Goal: Find specific page/section: Find specific page/section

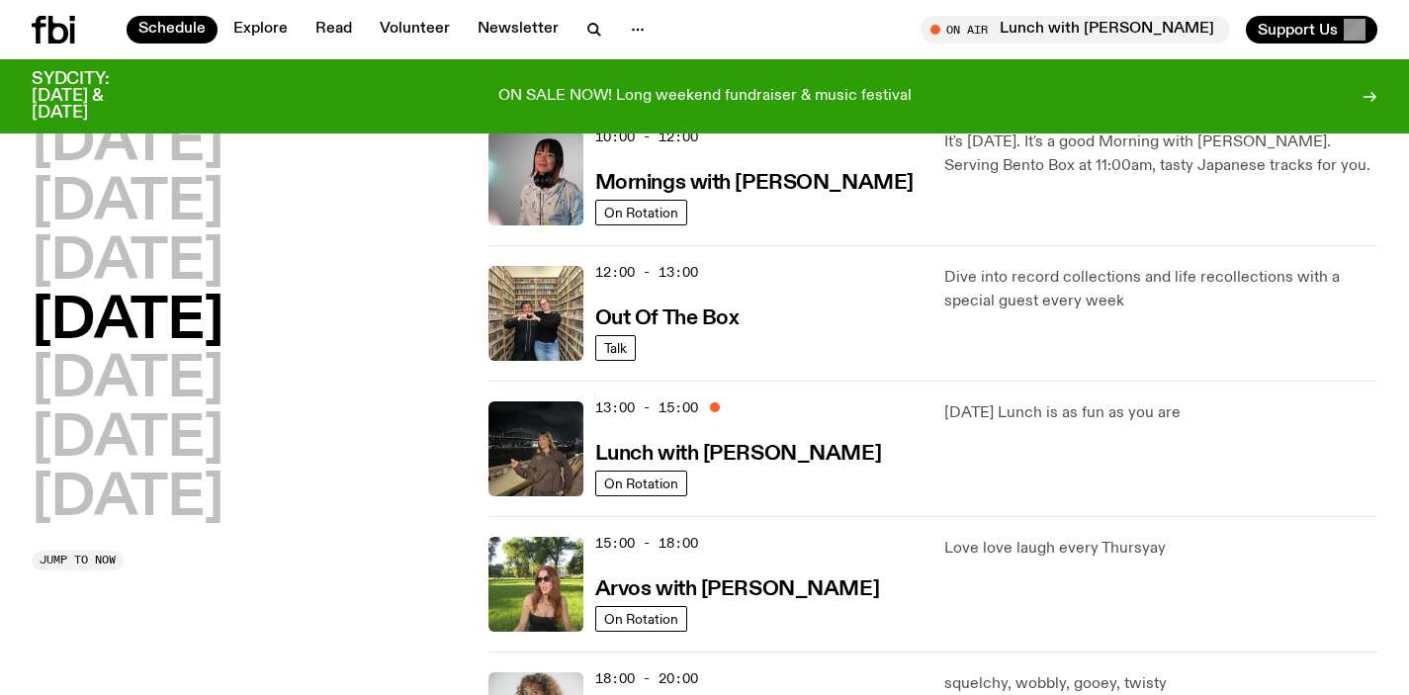
scroll to position [429, 0]
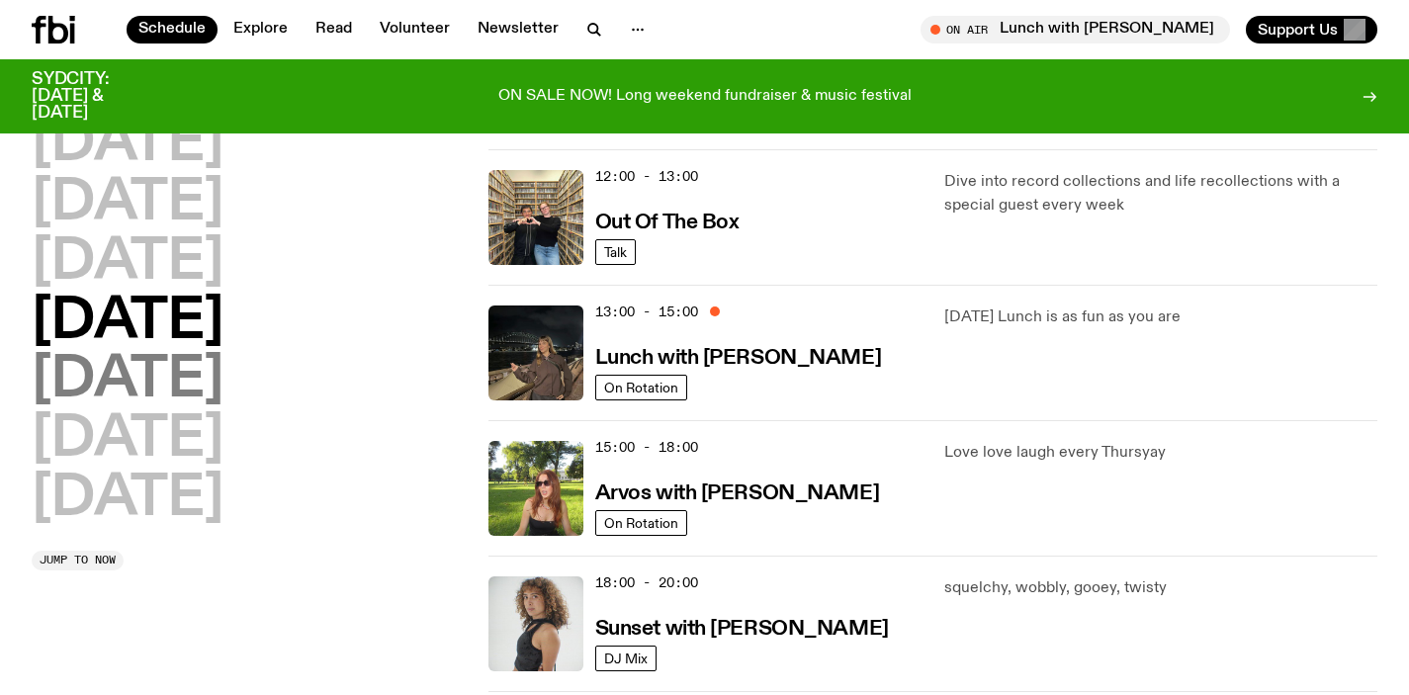
click at [121, 374] on h2 "[DATE]" at bounding box center [128, 380] width 192 height 55
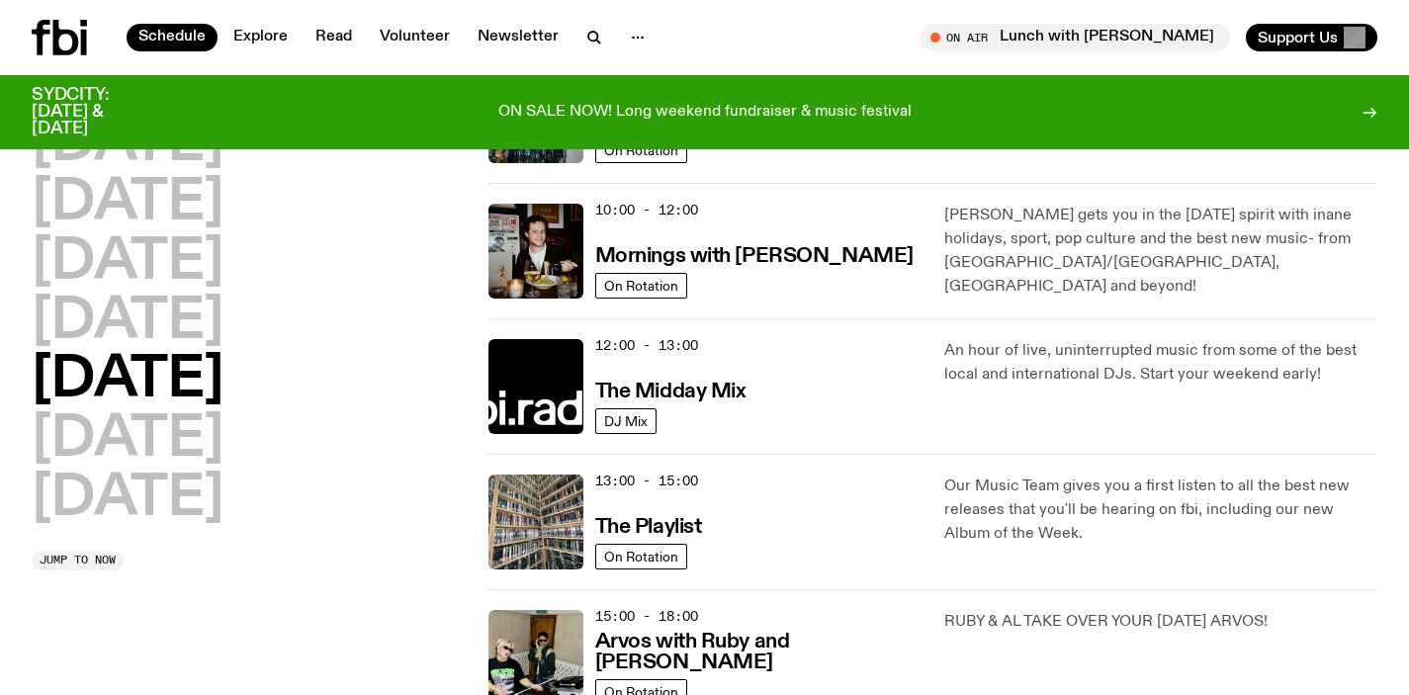
scroll to position [0, 0]
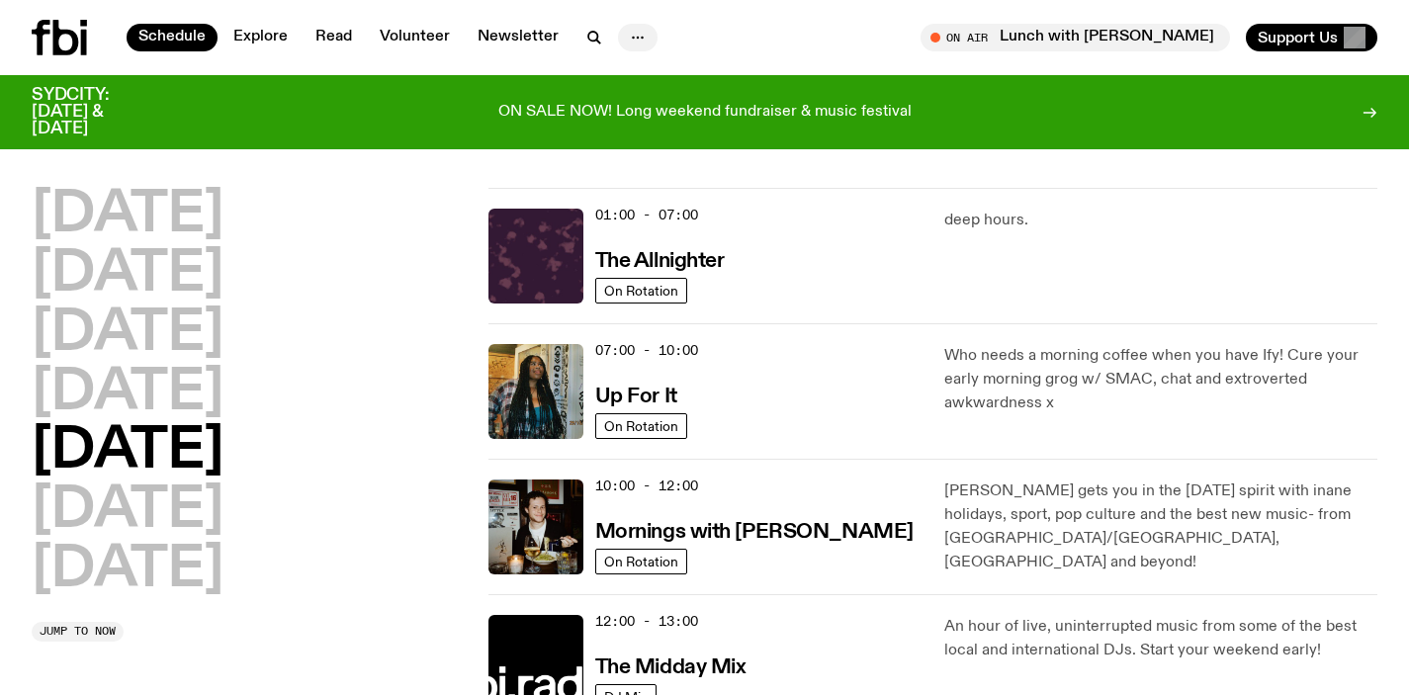
click at [631, 37] on icon "button" at bounding box center [638, 38] width 24 height 24
click at [611, 74] on link "About Us" at bounding box center [637, 79] width 99 height 28
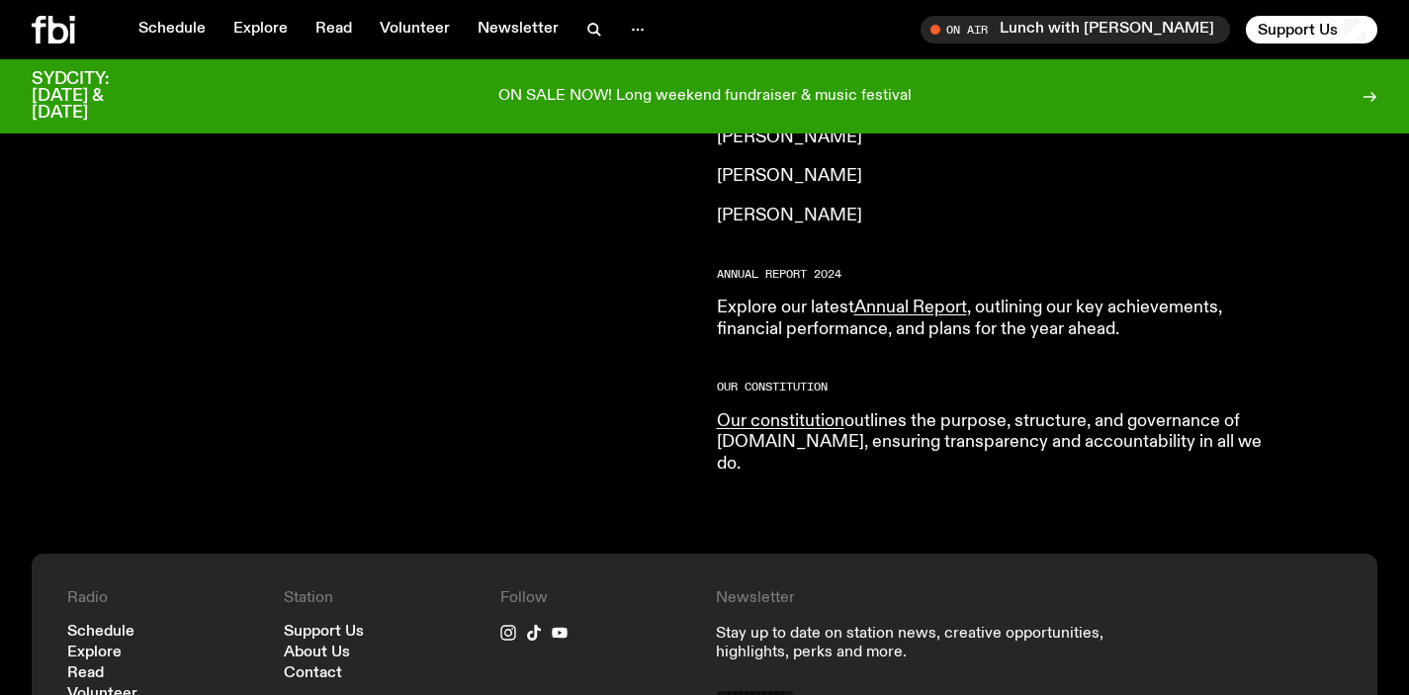
scroll to position [2065, 0]
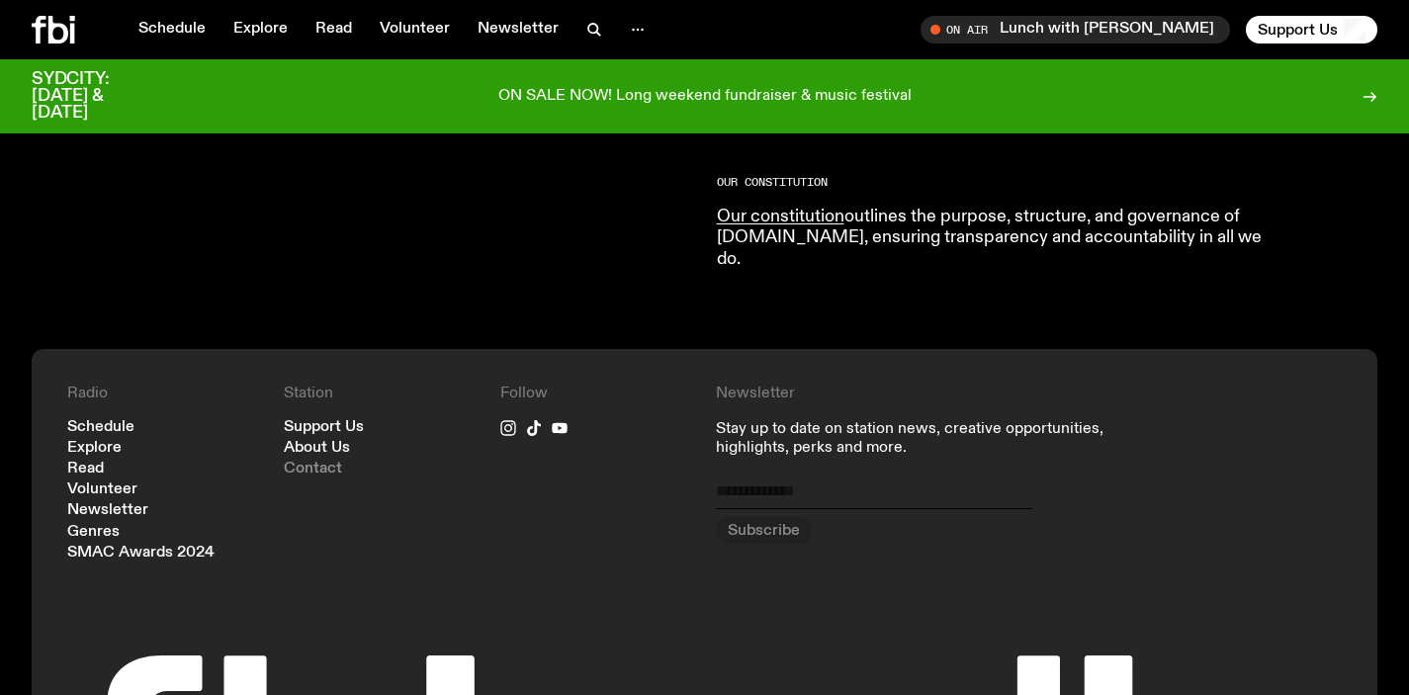
click at [315, 462] on link "Contact" at bounding box center [313, 469] width 58 height 15
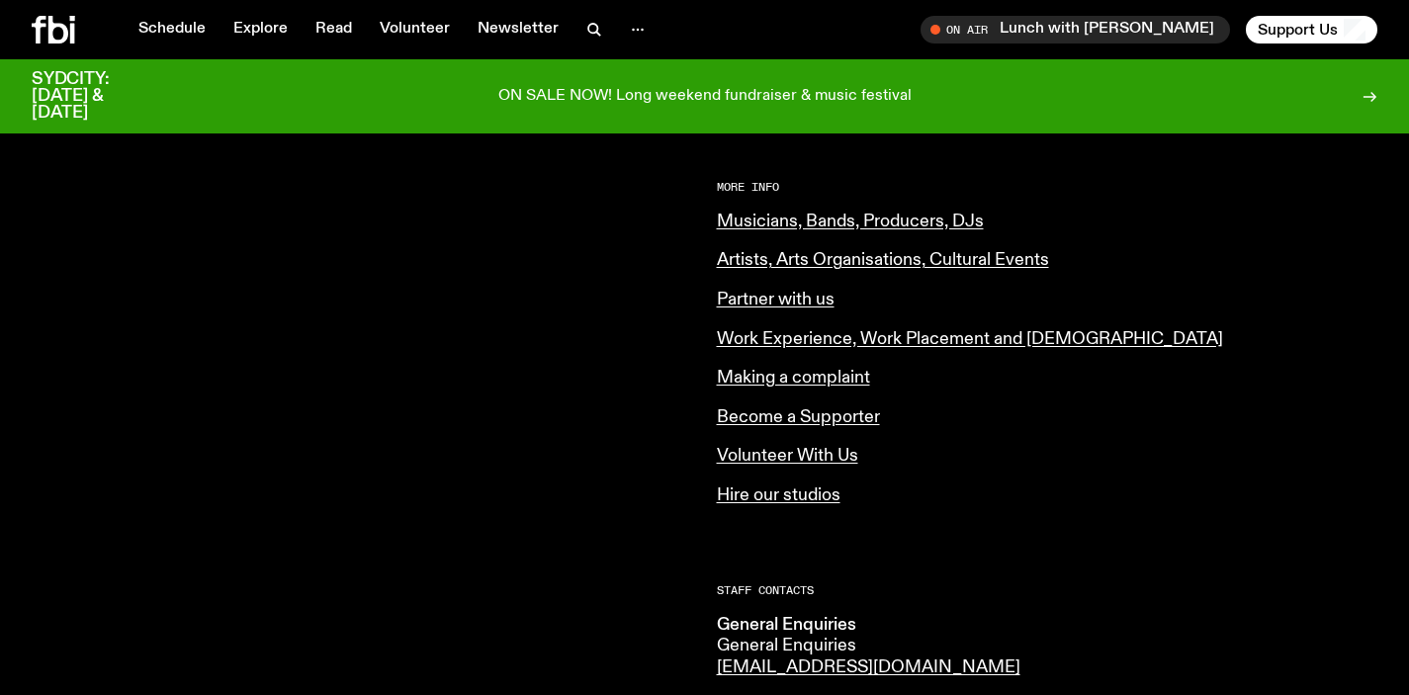
scroll to position [760, 0]
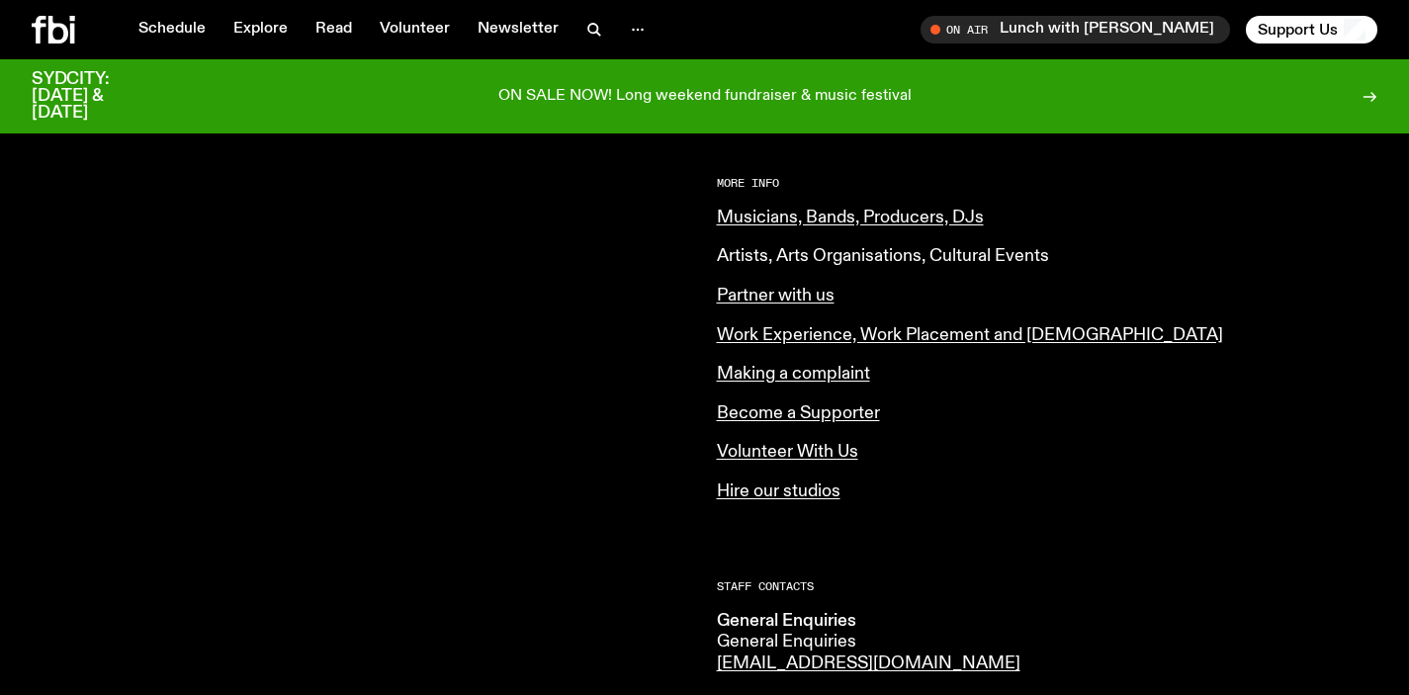
click at [804, 256] on link "Artists, Arts Organisations, Cultural Events" at bounding box center [883, 256] width 332 height 18
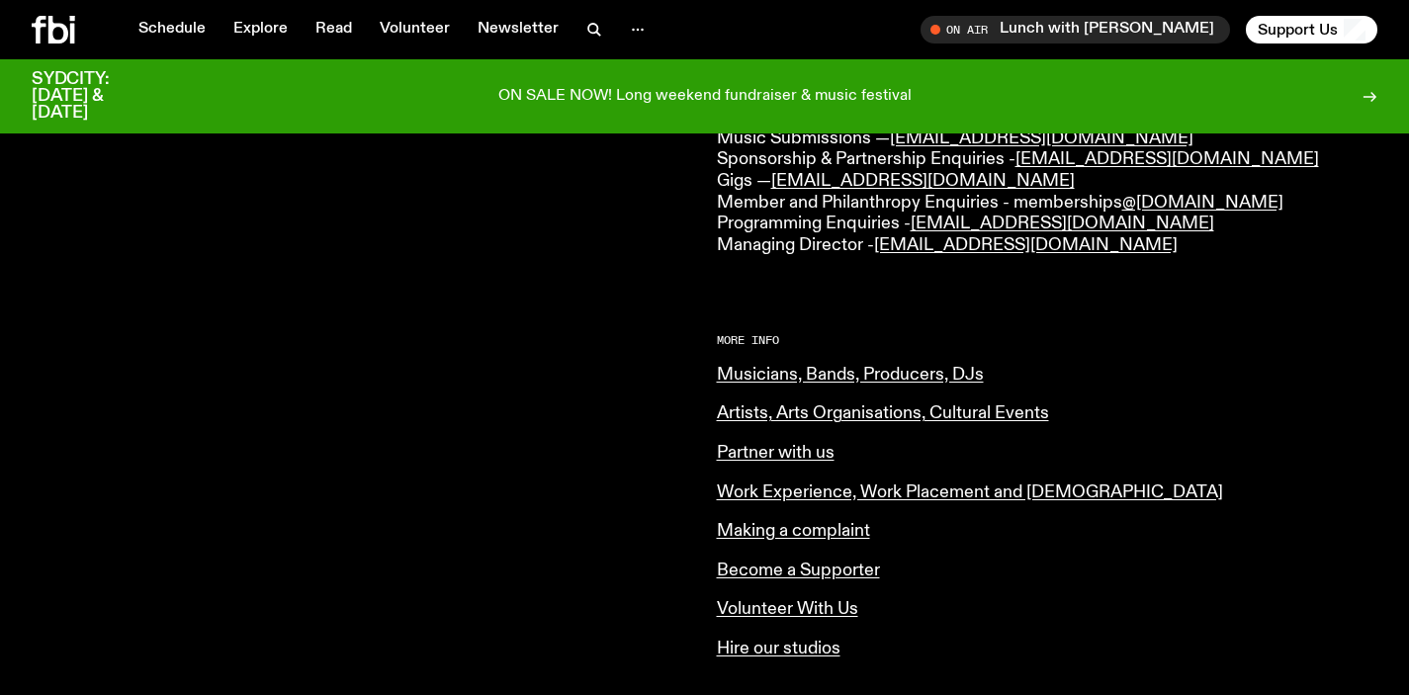
scroll to position [592, 0]
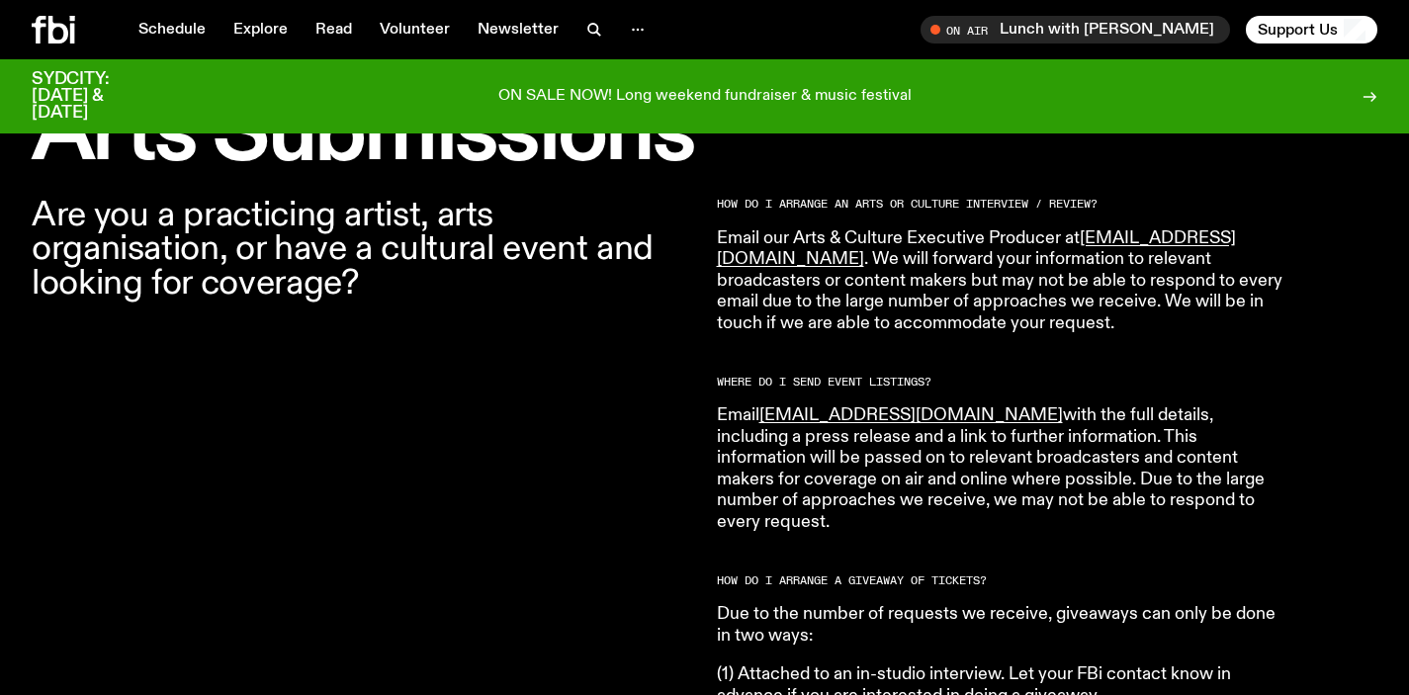
scroll to position [725, 0]
